Goal: Information Seeking & Learning: Learn about a topic

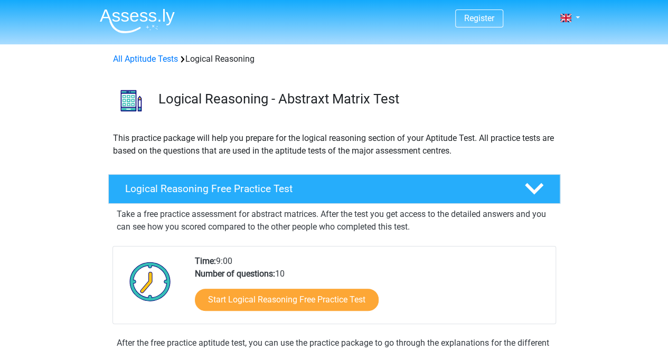
click at [331, 159] on div "This practice package will help you prepare for the logical reasoning section o…" at bounding box center [334, 149] width 451 height 34
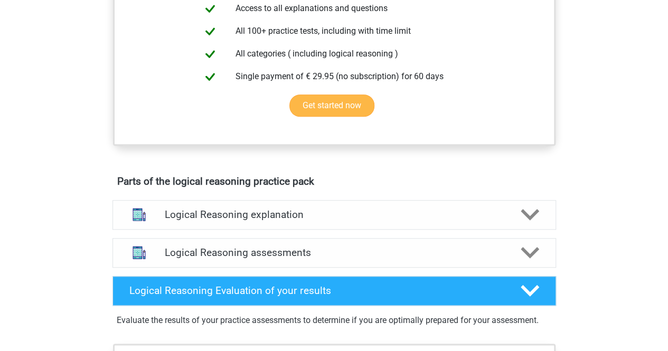
scroll to position [211, 0]
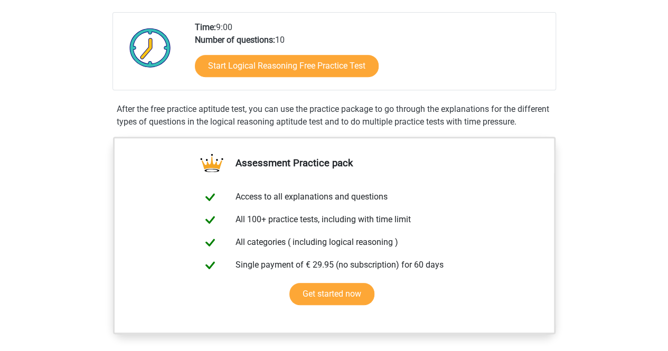
scroll to position [159, 0]
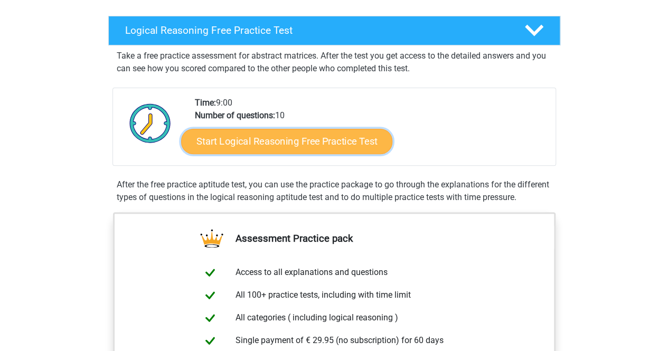
click at [317, 142] on link "Start Logical Reasoning Free Practice Test" at bounding box center [286, 140] width 211 height 25
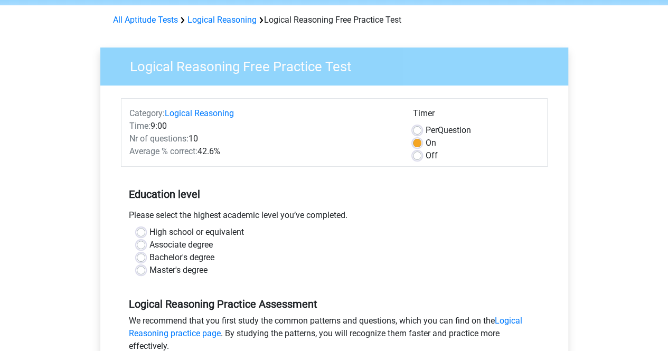
scroll to position [53, 0]
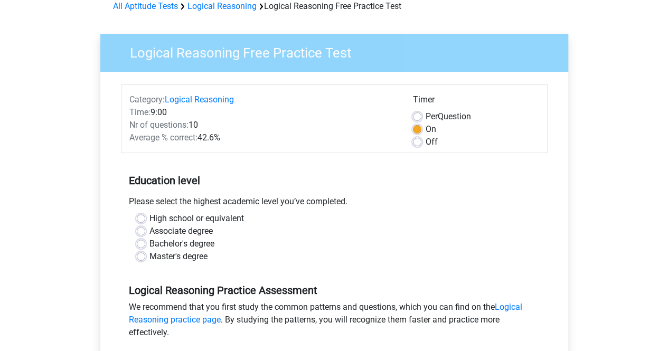
click at [165, 243] on label "Bachelor's degree" at bounding box center [182, 244] width 65 height 13
click at [145, 243] on input "Bachelor's degree" at bounding box center [141, 243] width 8 height 11
radio input "true"
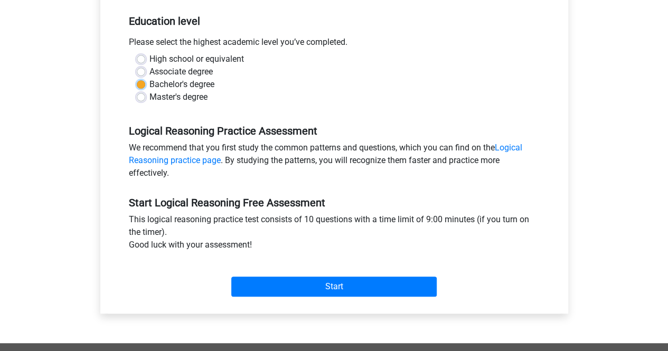
scroll to position [317, 0]
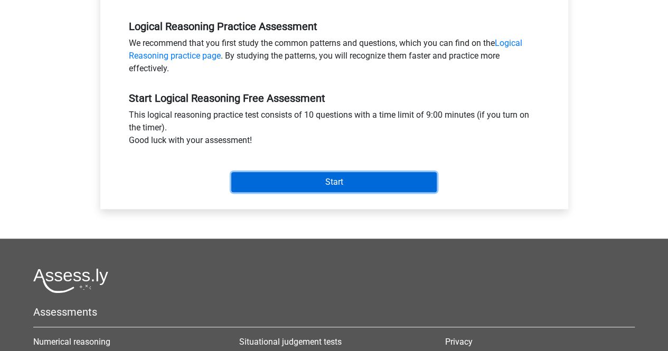
click at [300, 185] on input "Start" at bounding box center [334, 182] width 206 height 20
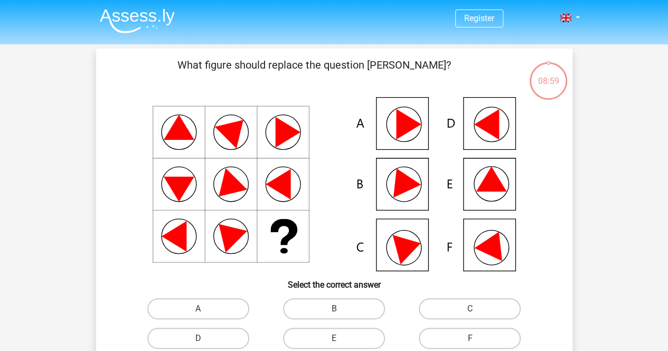
scroll to position [53, 0]
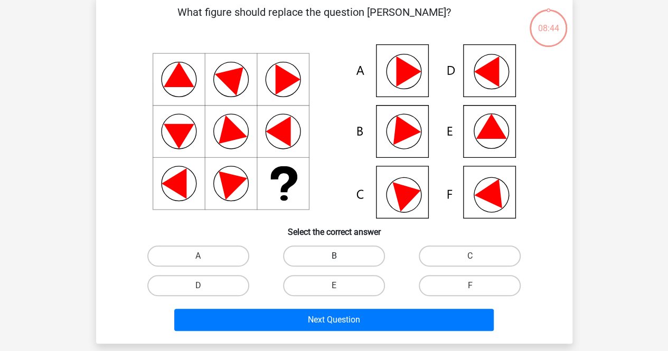
click at [343, 260] on label "B" at bounding box center [334, 256] width 102 height 21
click at [341, 260] on input "B" at bounding box center [337, 259] width 7 height 7
radio input "true"
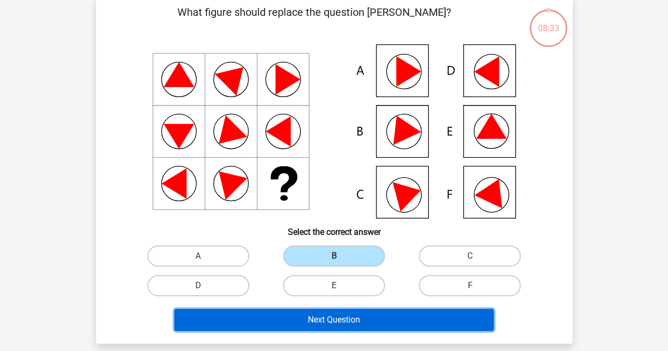
click at [308, 323] on button "Next Question" at bounding box center [334, 320] width 320 height 22
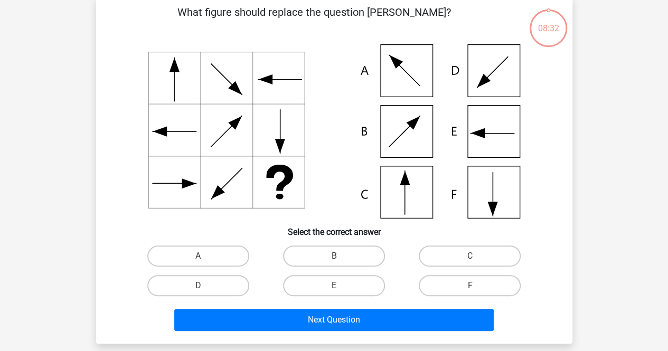
scroll to position [49, 0]
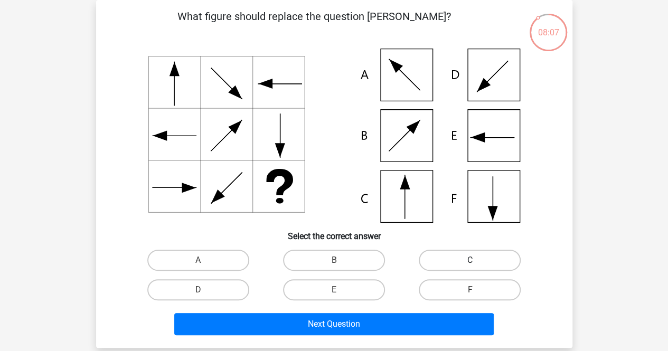
click at [469, 261] on label "C" at bounding box center [470, 260] width 102 height 21
click at [470, 261] on input "C" at bounding box center [473, 264] width 7 height 7
radio input "true"
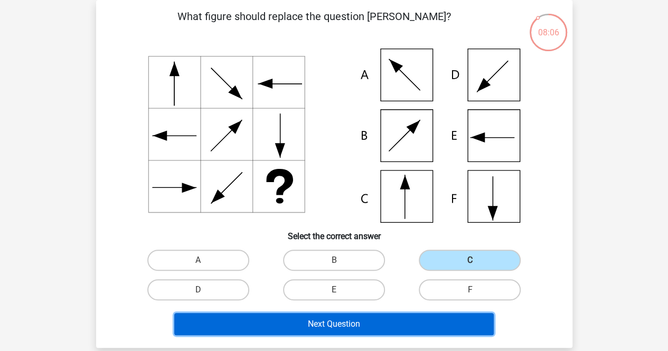
click at [424, 318] on button "Next Question" at bounding box center [334, 324] width 320 height 22
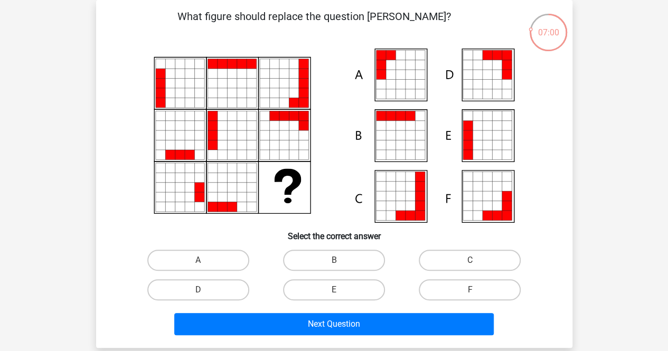
click at [485, 143] on icon at bounding box center [487, 146] width 10 height 10
click at [343, 292] on label "E" at bounding box center [334, 290] width 102 height 21
click at [341, 292] on input "E" at bounding box center [337, 293] width 7 height 7
radio input "true"
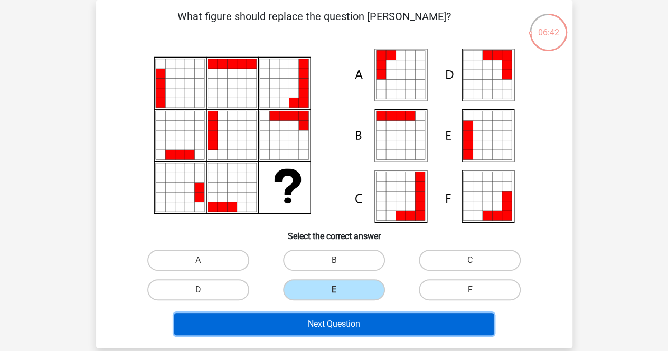
click at [349, 323] on button "Next Question" at bounding box center [334, 324] width 320 height 22
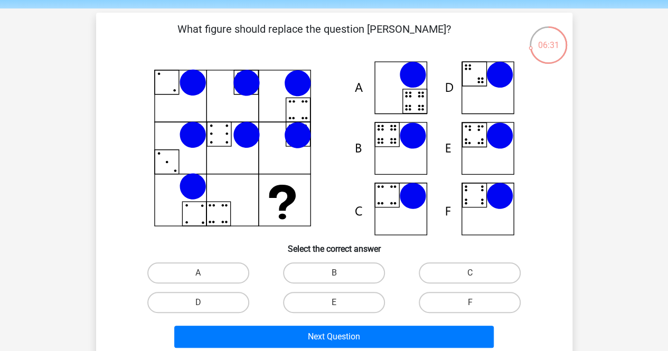
scroll to position [53, 0]
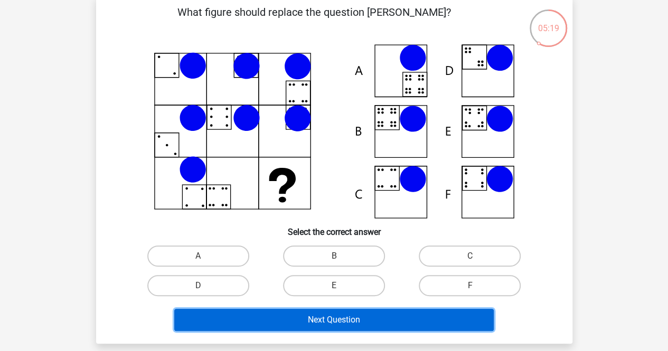
click at [369, 319] on button "Next Question" at bounding box center [334, 320] width 320 height 22
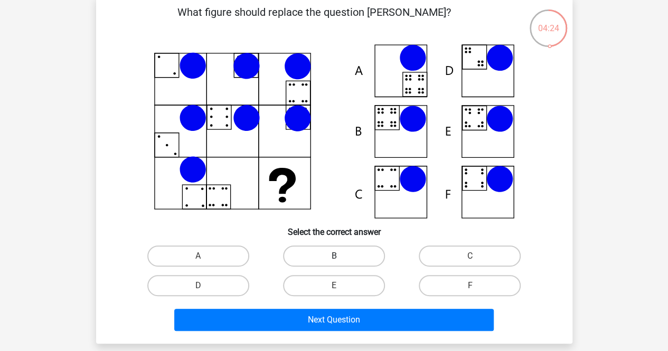
click at [353, 254] on label "B" at bounding box center [334, 256] width 102 height 21
click at [341, 256] on input "B" at bounding box center [337, 259] width 7 height 7
radio input "true"
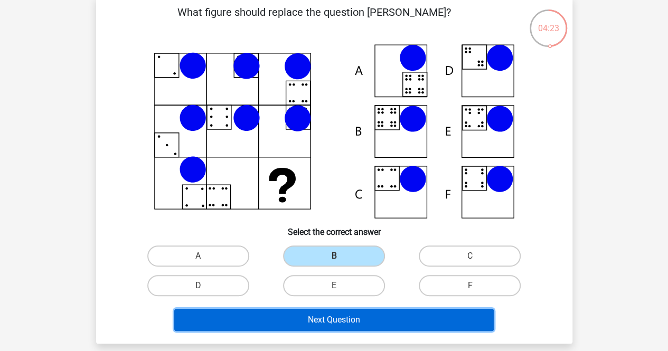
click at [371, 325] on button "Next Question" at bounding box center [334, 320] width 320 height 22
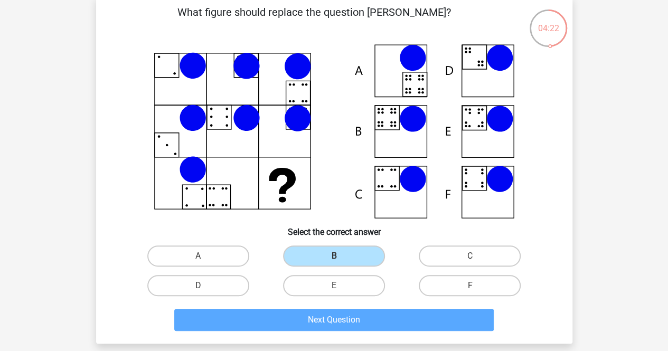
scroll to position [49, 0]
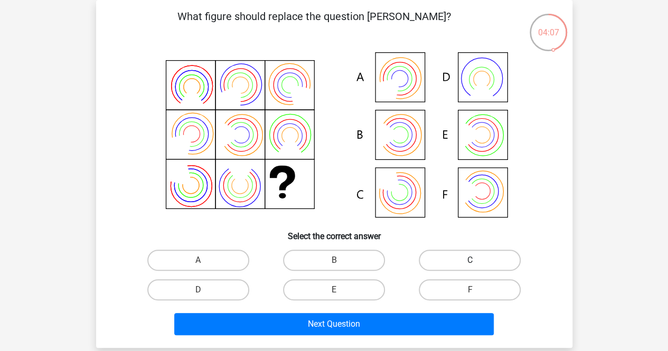
click at [452, 259] on label "C" at bounding box center [470, 260] width 102 height 21
click at [470, 261] on input "C" at bounding box center [473, 264] width 7 height 7
radio input "true"
click at [397, 78] on icon at bounding box center [335, 136] width 426 height 174
click at [398, 98] on icon at bounding box center [335, 136] width 426 height 174
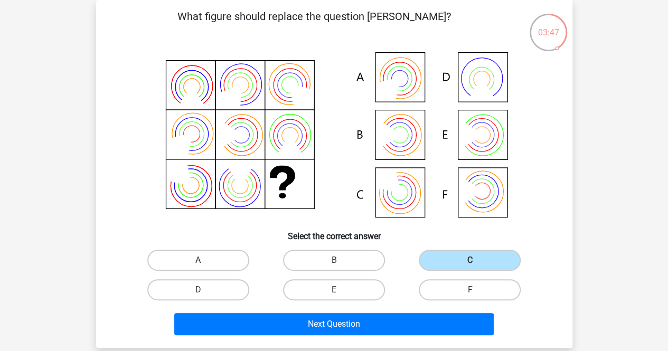
click at [216, 258] on label "A" at bounding box center [198, 260] width 102 height 21
click at [205, 261] on input "A" at bounding box center [201, 264] width 7 height 7
radio input "true"
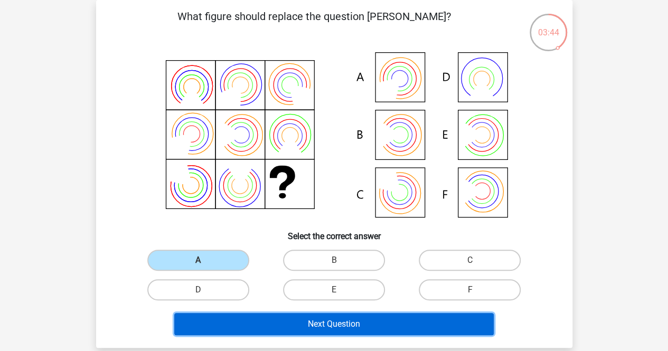
click at [330, 327] on button "Next Question" at bounding box center [334, 324] width 320 height 22
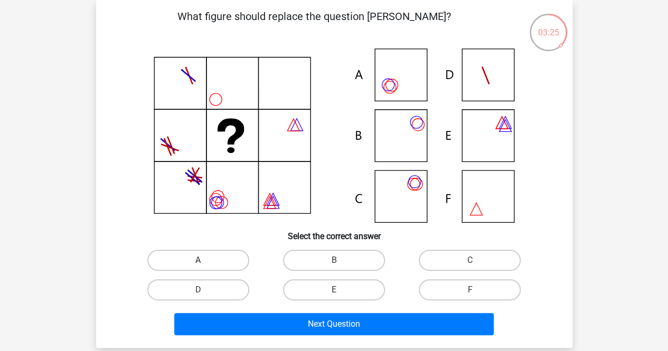
click at [216, 259] on label "A" at bounding box center [198, 260] width 102 height 21
click at [205, 261] on input "A" at bounding box center [201, 264] width 7 height 7
radio input "true"
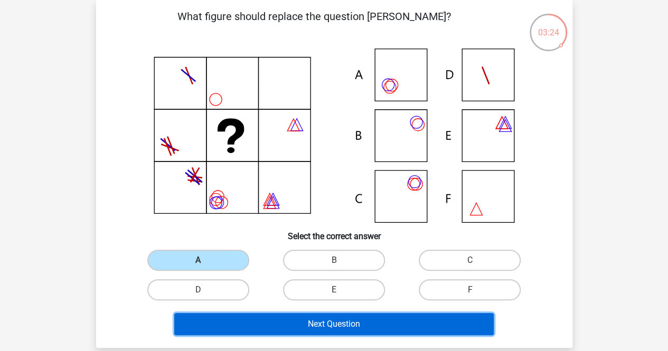
click at [291, 320] on button "Next Question" at bounding box center [334, 324] width 320 height 22
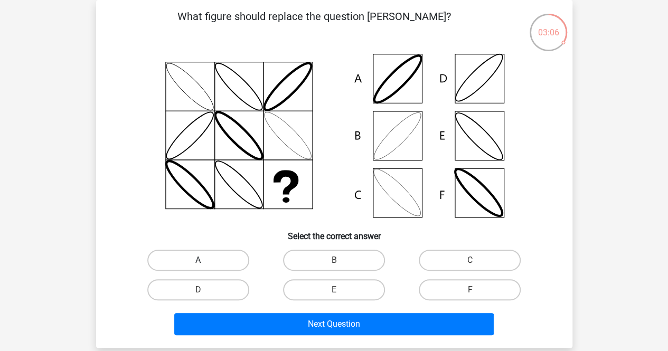
click at [224, 256] on label "A" at bounding box center [198, 260] width 102 height 21
click at [205, 261] on input "A" at bounding box center [201, 264] width 7 height 7
radio input "true"
click at [352, 255] on label "B" at bounding box center [334, 260] width 102 height 21
click at [341, 261] on input "B" at bounding box center [337, 264] width 7 height 7
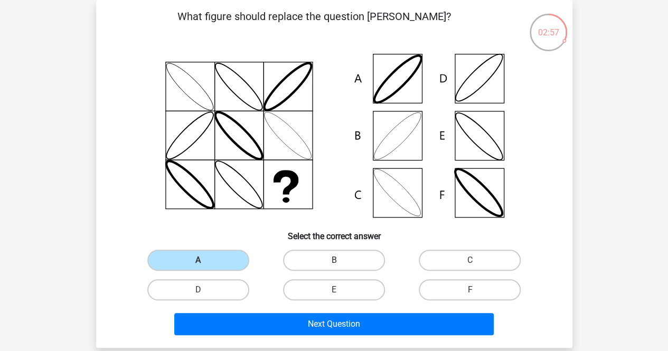
radio input "true"
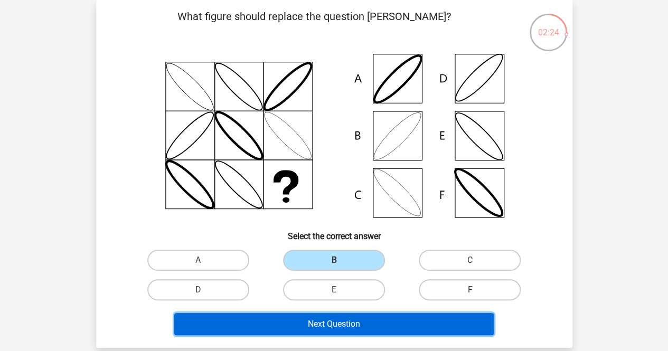
click at [352, 319] on button "Next Question" at bounding box center [334, 324] width 320 height 22
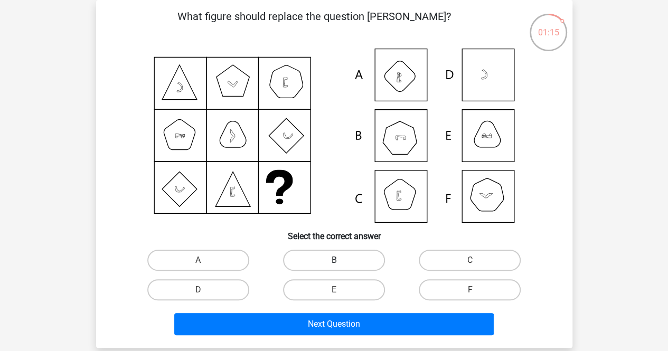
click at [349, 256] on label "B" at bounding box center [334, 260] width 102 height 21
click at [341, 261] on input "B" at bounding box center [337, 264] width 7 height 7
radio input "true"
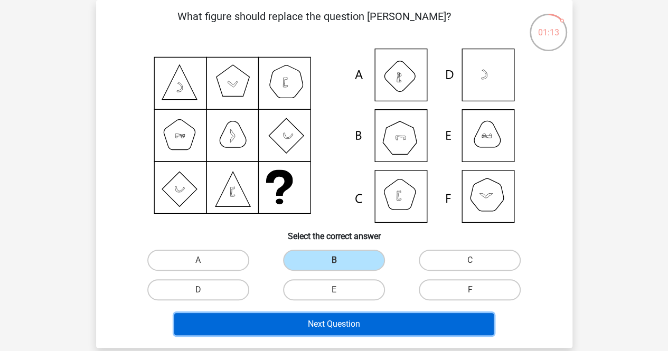
click at [395, 323] on button "Next Question" at bounding box center [334, 324] width 320 height 22
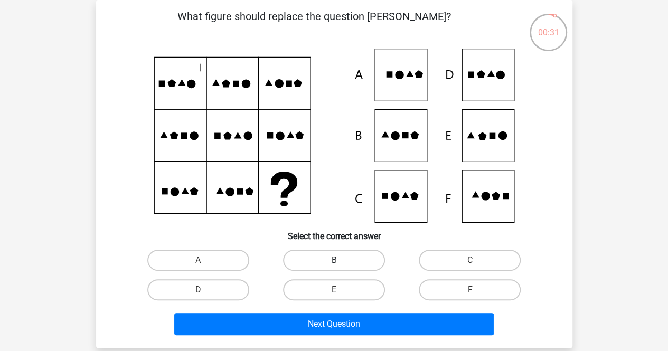
click at [373, 255] on label "B" at bounding box center [334, 260] width 102 height 21
click at [341, 261] on input "B" at bounding box center [337, 264] width 7 height 7
radio input "true"
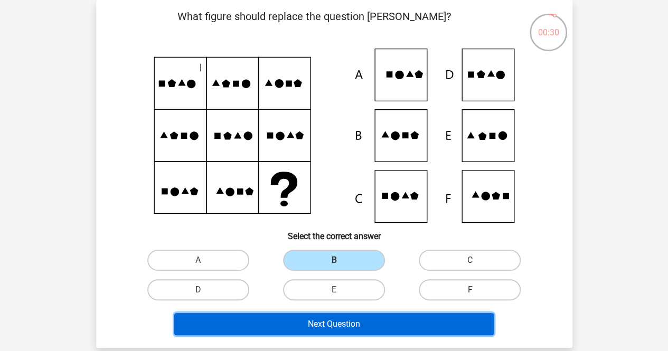
click at [399, 321] on button "Next Question" at bounding box center [334, 324] width 320 height 22
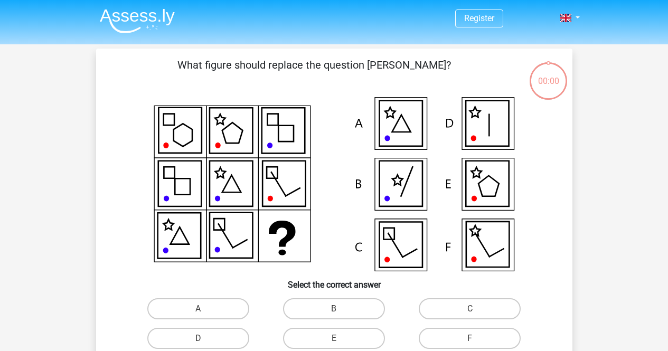
scroll to position [49, 0]
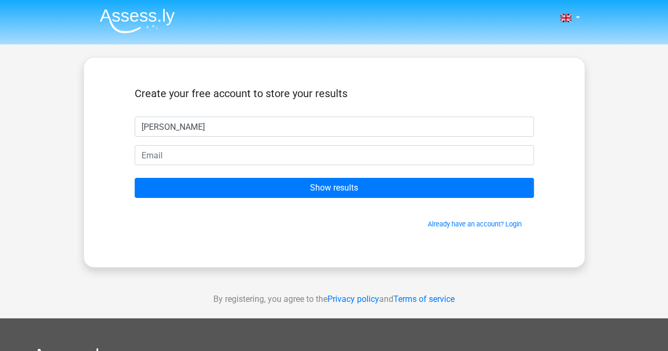
type input "[PERSON_NAME]"
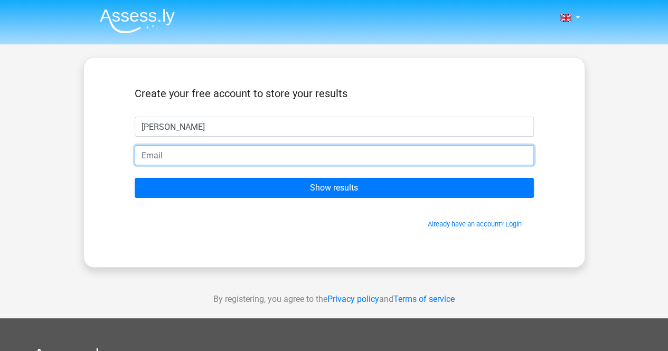
click at [212, 150] on input "email" at bounding box center [334, 155] width 399 height 20
type input "malin.adeborg@gmail.com"
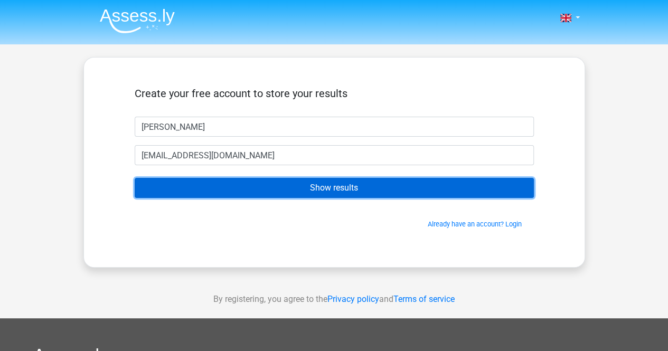
click at [317, 189] on input "Show results" at bounding box center [334, 188] width 399 height 20
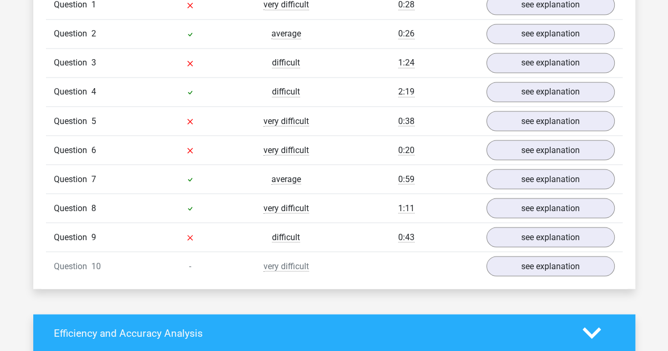
scroll to position [845, 0]
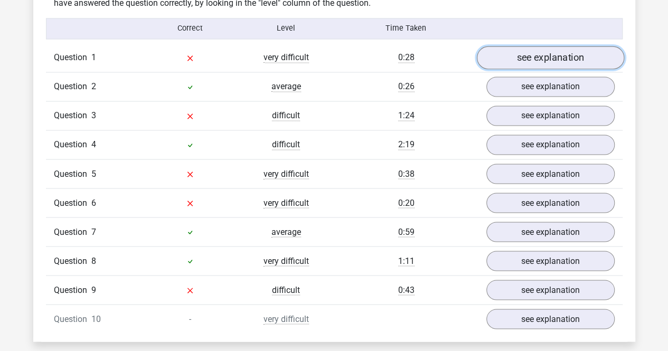
click at [513, 54] on link "see explanation" at bounding box center [550, 57] width 147 height 23
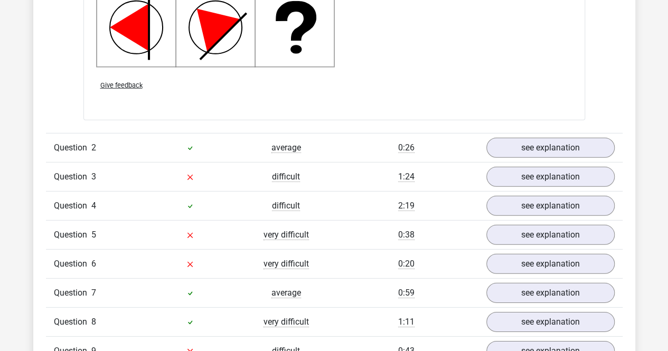
scroll to position [1480, 0]
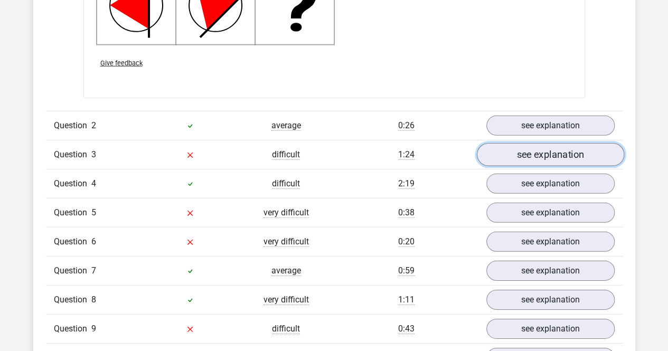
click at [523, 155] on link "see explanation" at bounding box center [550, 154] width 147 height 23
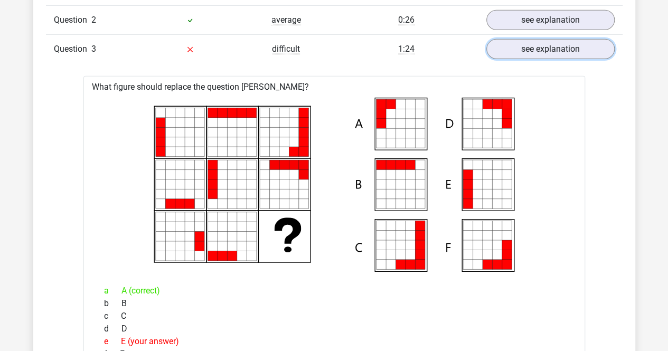
scroll to position [1638, 0]
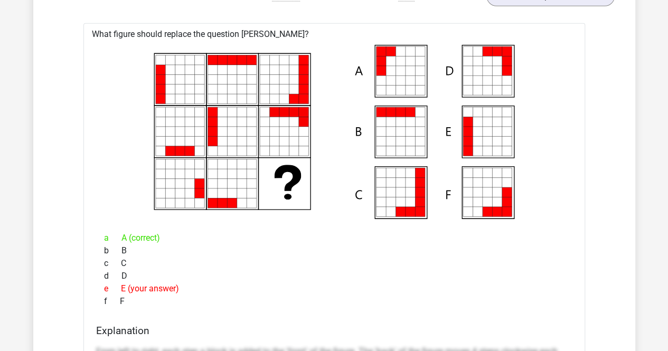
click at [416, 78] on icon at bounding box center [420, 81] width 10 height 10
click at [420, 247] on div "b B" at bounding box center [334, 251] width 477 height 13
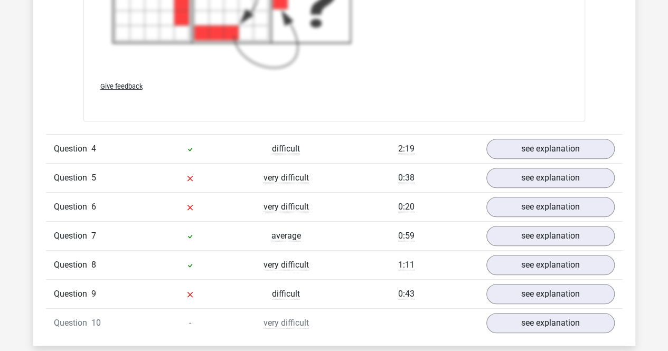
scroll to position [2272, 0]
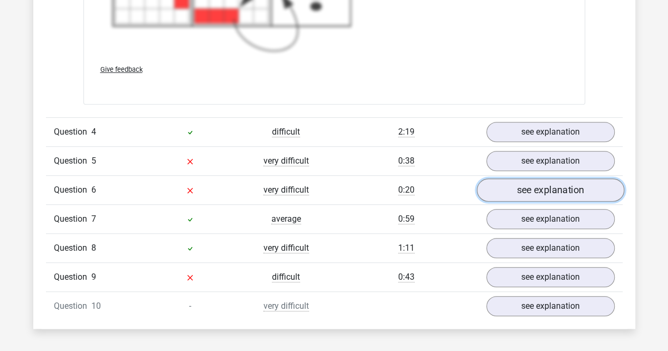
click at [529, 179] on link "see explanation" at bounding box center [550, 190] width 147 height 23
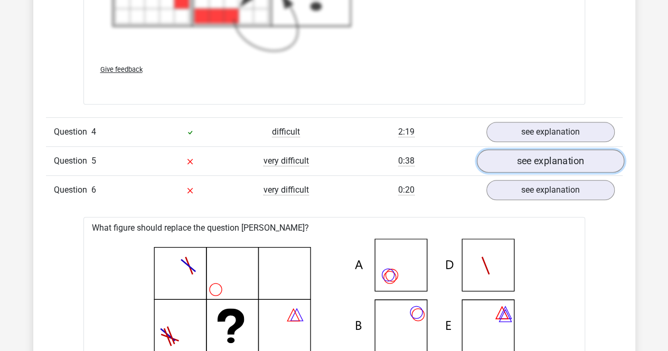
click at [500, 155] on link "see explanation" at bounding box center [550, 161] width 147 height 23
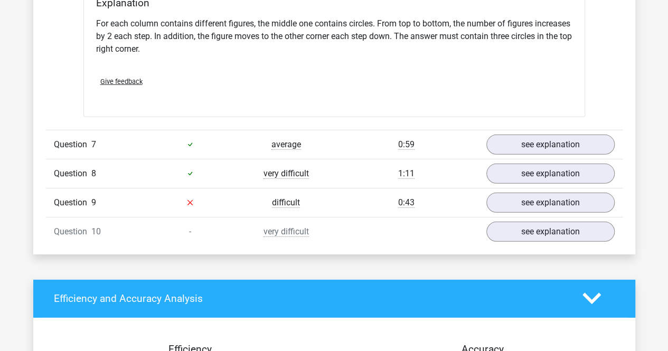
scroll to position [3540, 0]
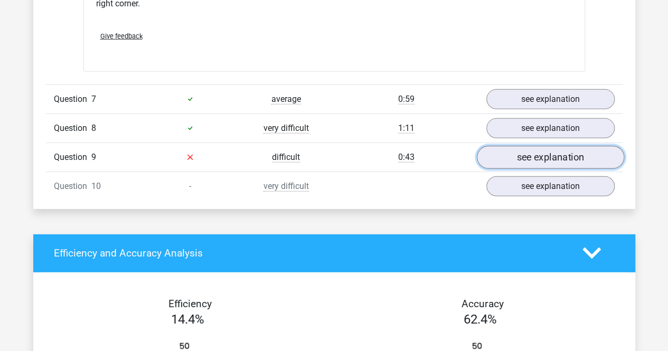
click at [513, 147] on link "see explanation" at bounding box center [550, 157] width 147 height 23
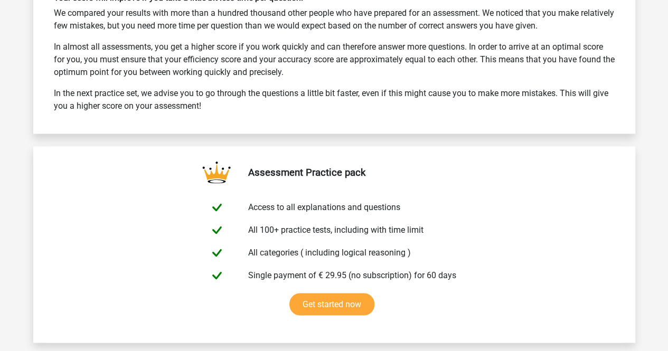
scroll to position [4914, 0]
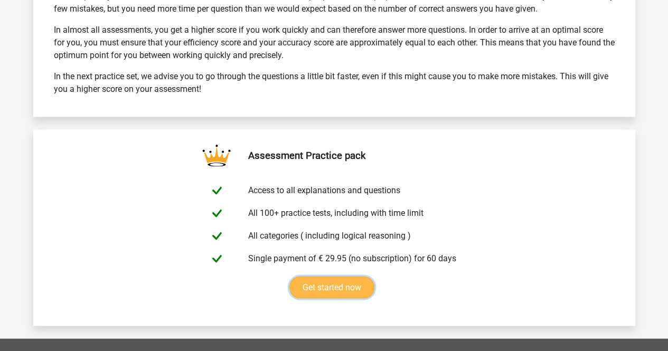
click at [347, 276] on link "Get started now" at bounding box center [332, 287] width 85 height 22
